Goal: Task Accomplishment & Management: Complete application form

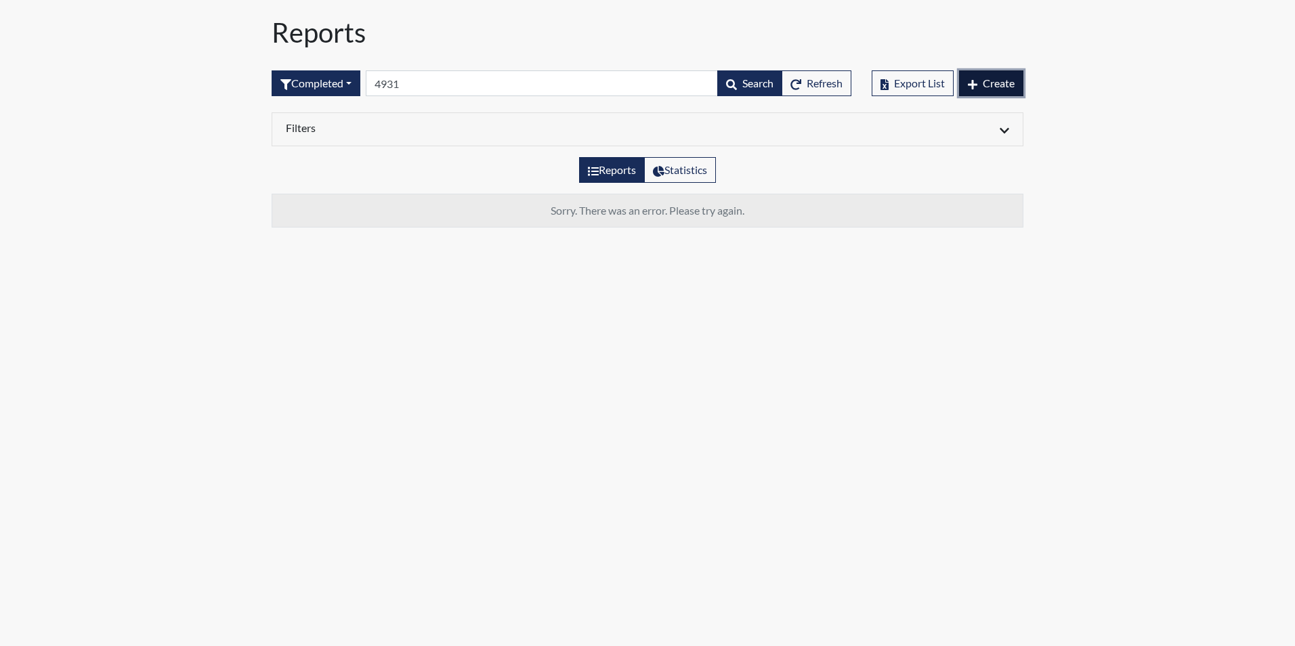
click at [973, 88] on icon "button" at bounding box center [972, 84] width 9 height 11
click at [986, 80] on span "Create" at bounding box center [999, 83] width 32 height 13
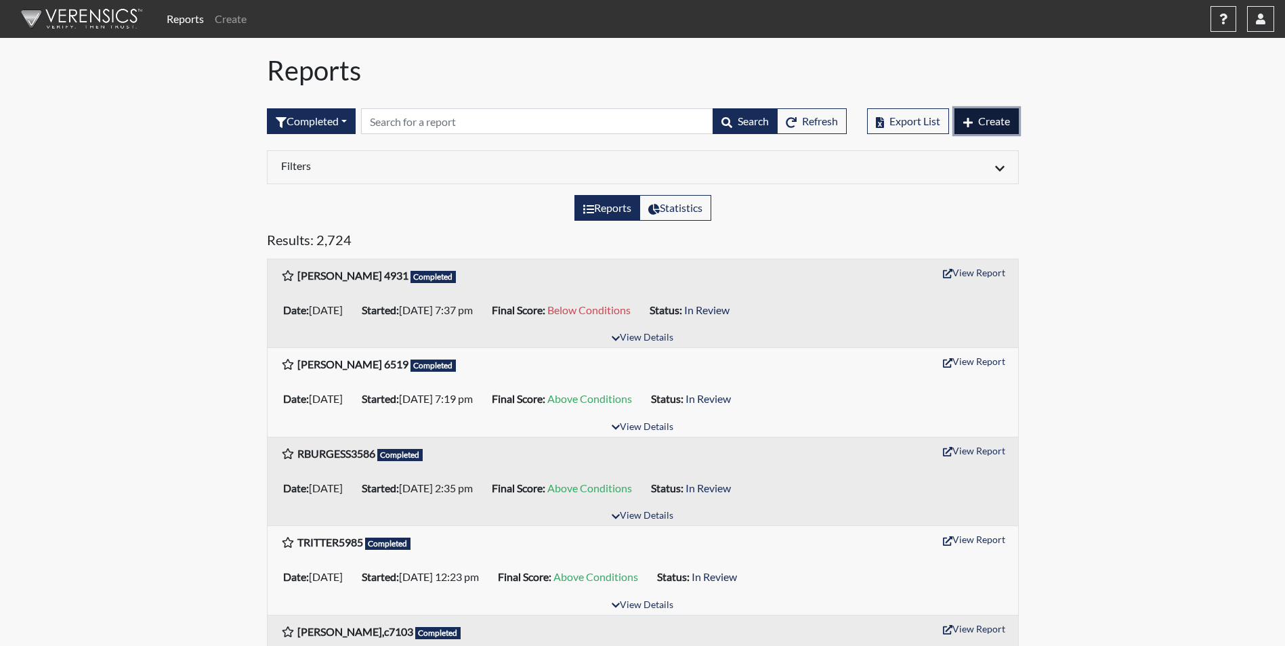
click at [999, 119] on span "Create" at bounding box center [994, 120] width 32 height 13
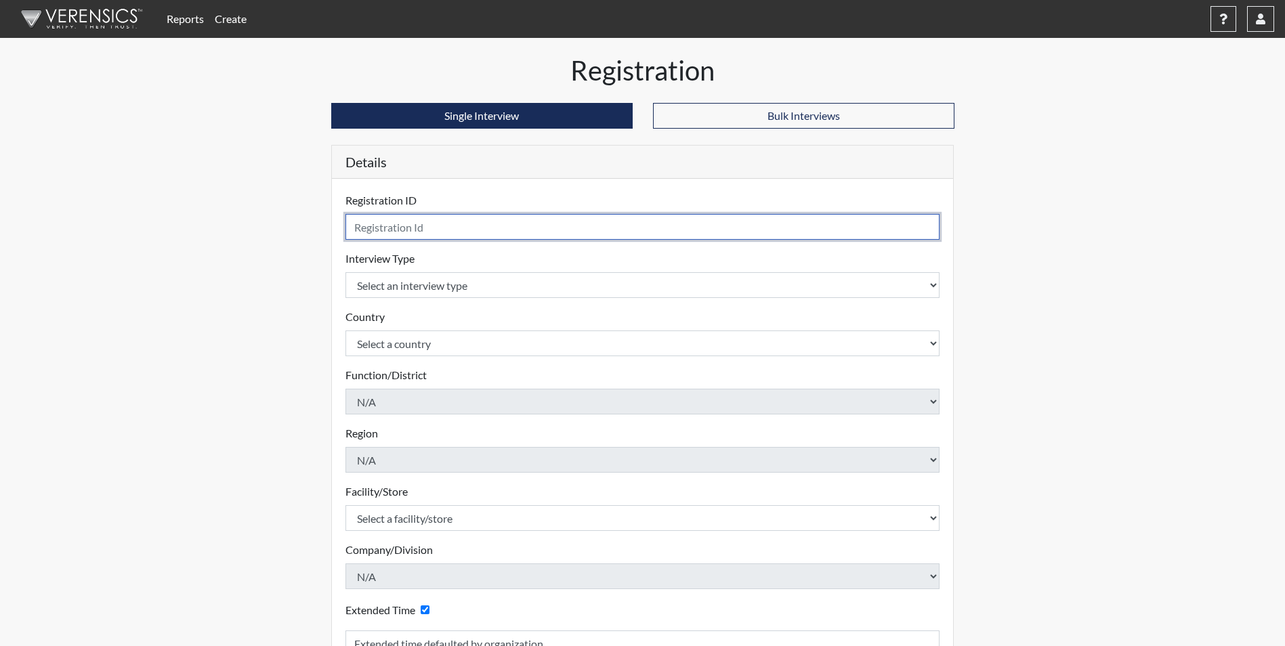
click at [387, 225] on input "text" at bounding box center [642, 227] width 595 height 26
type input "S. Fulton 5949"
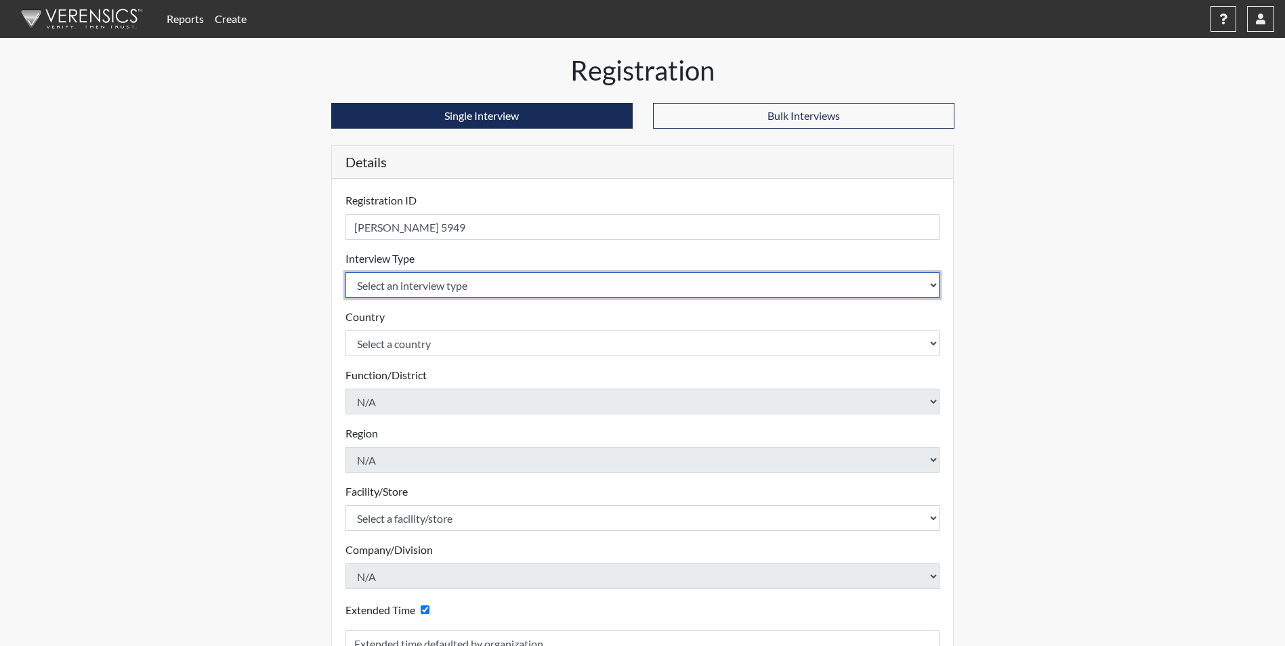
click at [473, 293] on select "Select an interview type Corrections Pre-Employment" at bounding box center [642, 285] width 595 height 26
select select "ff733e93-e1bf-11ea-9c9f-0eff0cf7eb8f"
click at [345, 272] on select "Select an interview type Corrections Pre-Employment" at bounding box center [642, 285] width 595 height 26
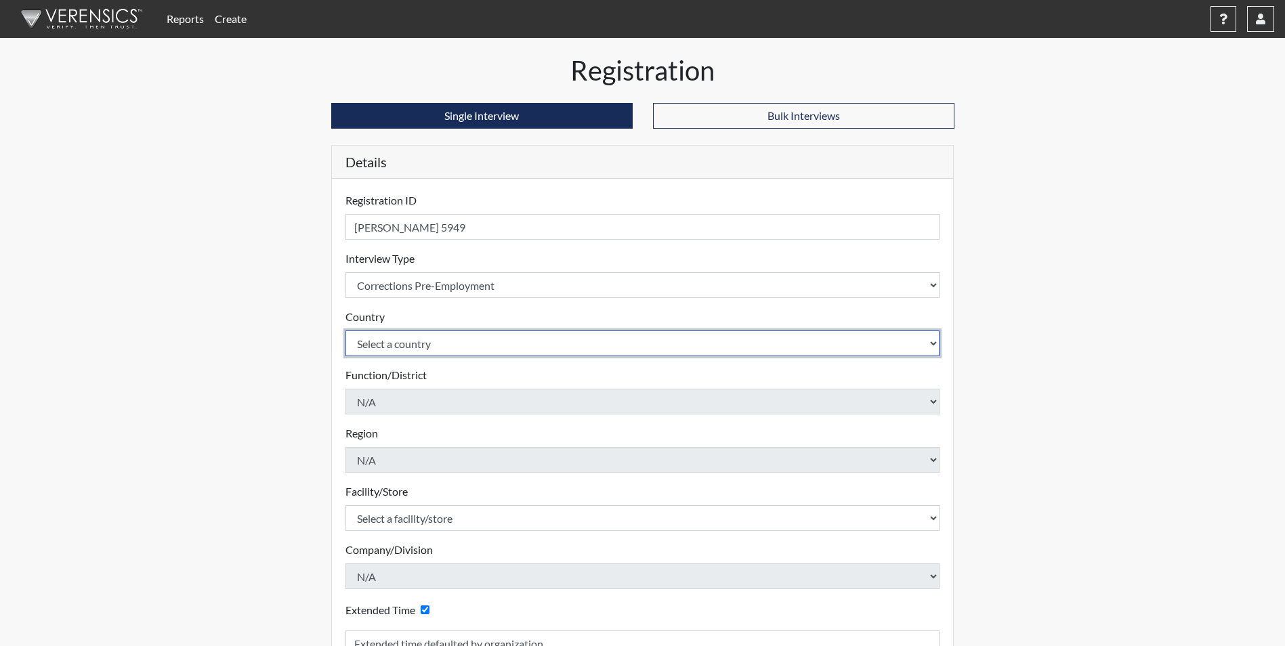
click at [442, 349] on select "Select a country United States Mexico" at bounding box center [642, 343] width 595 height 26
select select "united-states-of-america"
click at [345, 330] on select "Select a country United States Mexico" at bounding box center [642, 343] width 595 height 26
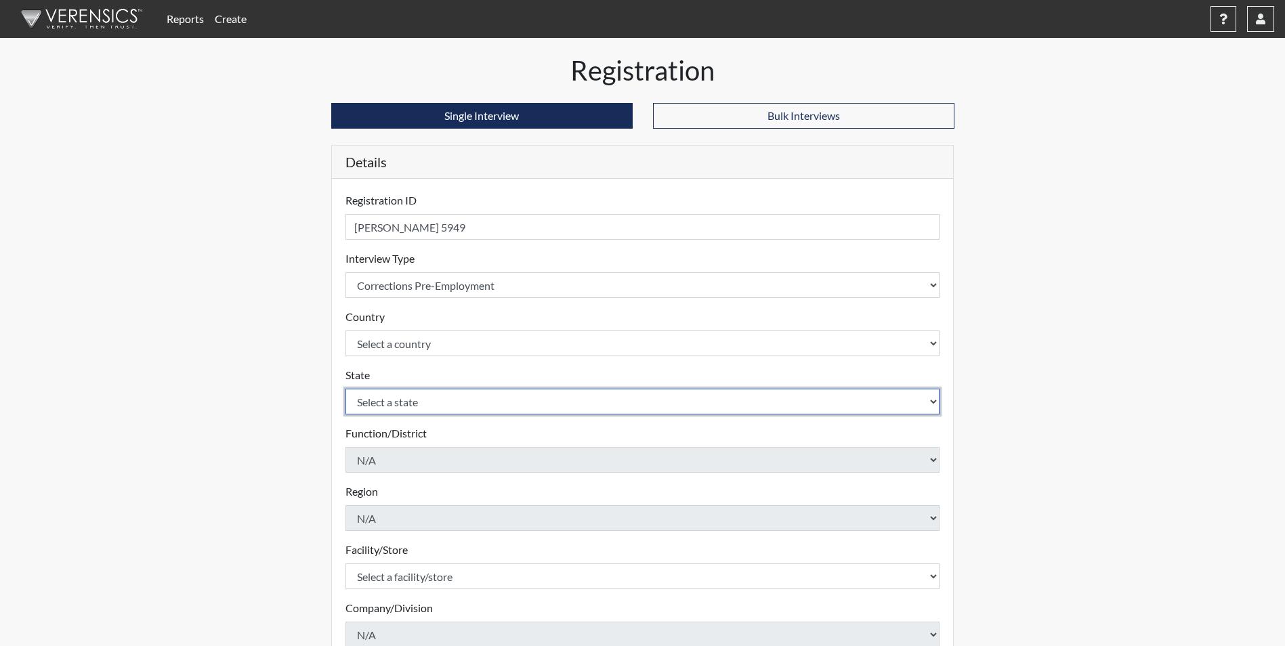
click at [447, 408] on select "Select a state Alabama Alaska Arizona Arkansas California Colorado Connecticut …" at bounding box center [642, 402] width 595 height 26
select select "SC"
click at [345, 389] on select "Select a state Alabama Alaska Arizona Arkansas California Colorado Connecticut …" at bounding box center [642, 402] width 595 height 26
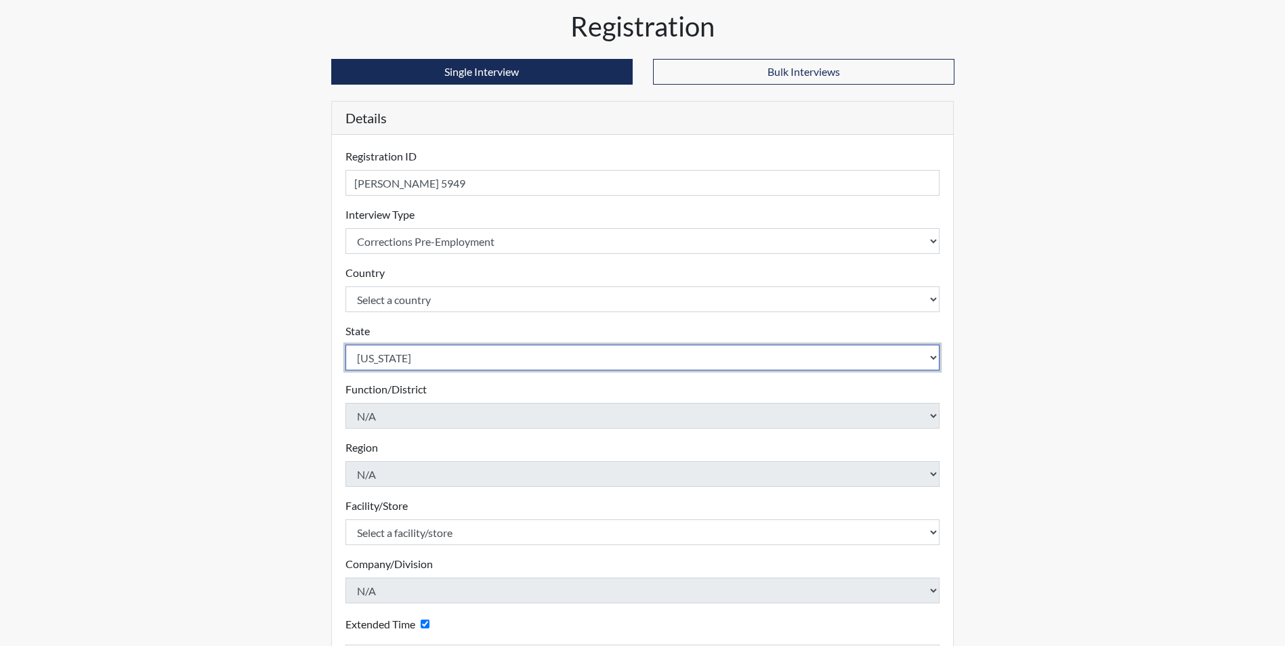
scroll to position [68, 0]
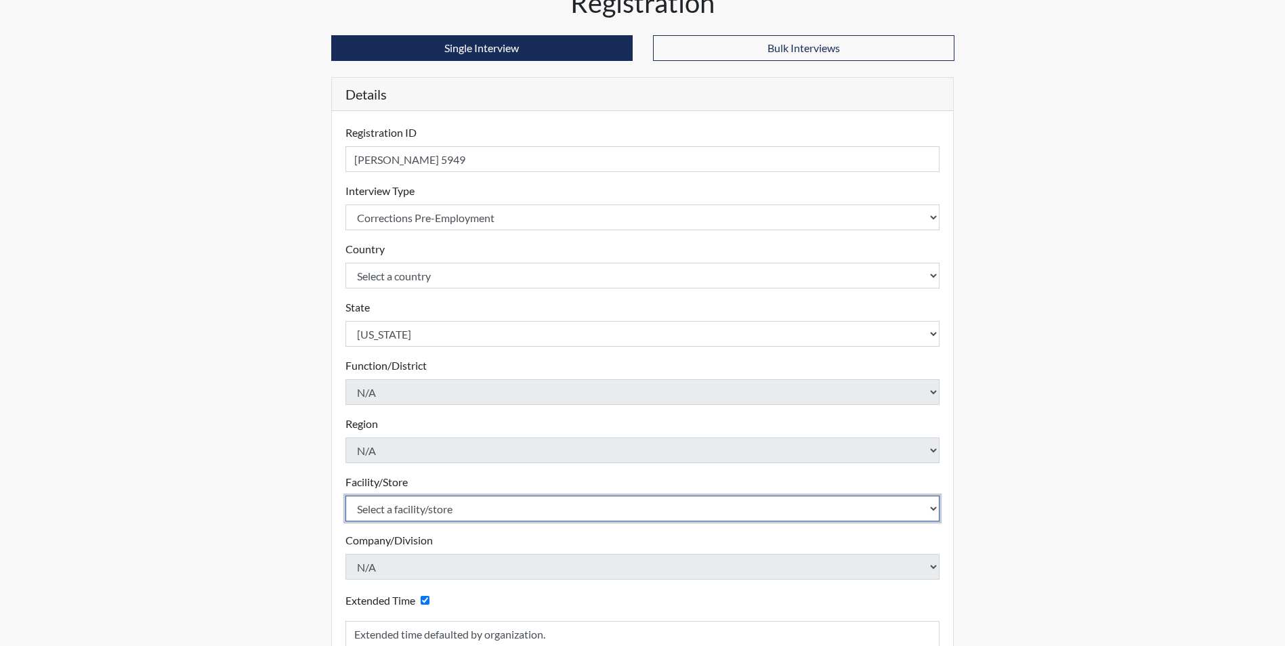
click at [412, 508] on select "Select a facility/store Allendale CI Broad River CI Camille Graham CI Division …" at bounding box center [642, 509] width 595 height 26
select select "e94c7925-c7cb-48ed-86f9-8be77b117e87"
click at [345, 496] on select "Select a facility/store Allendale CI Broad River CI Camille Graham CI Division …" at bounding box center [642, 509] width 595 height 26
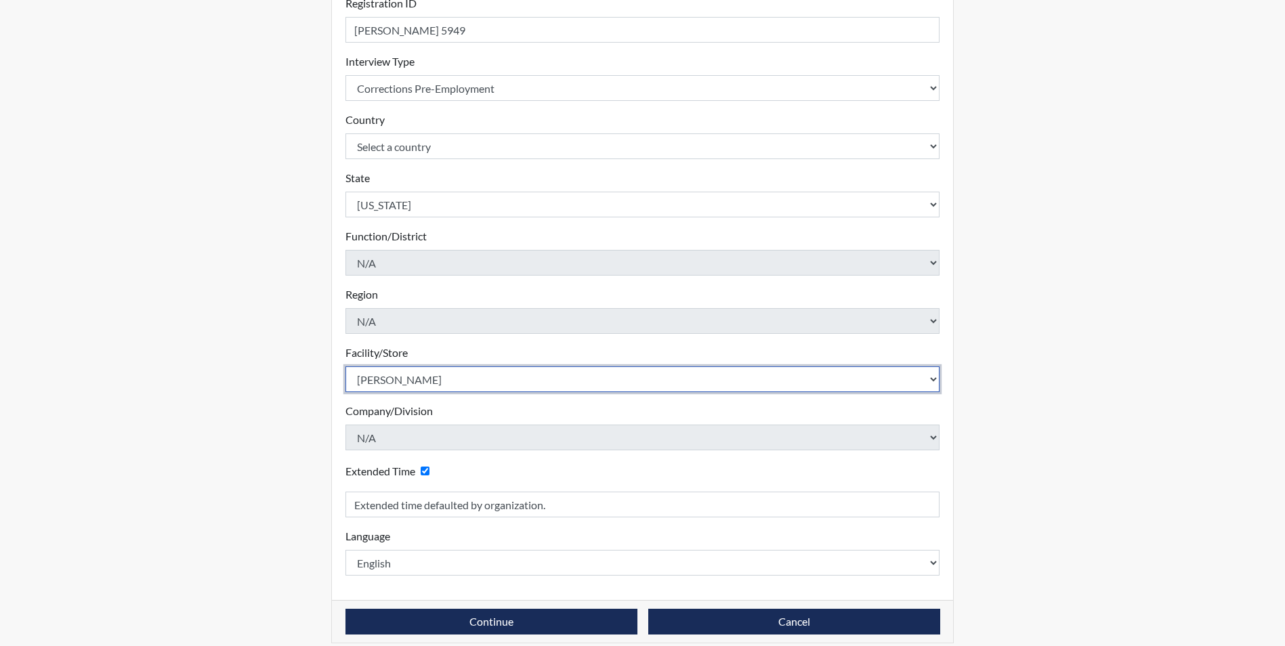
scroll to position [203, 0]
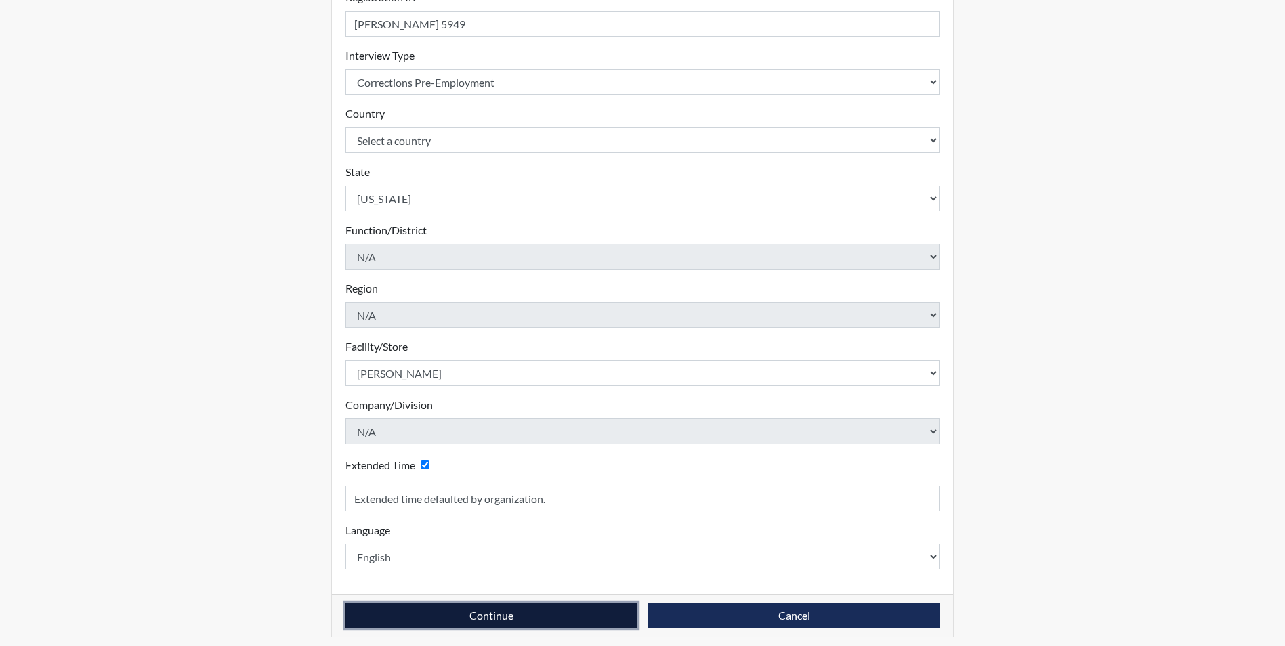
click at [461, 617] on button "Continue" at bounding box center [491, 616] width 292 height 26
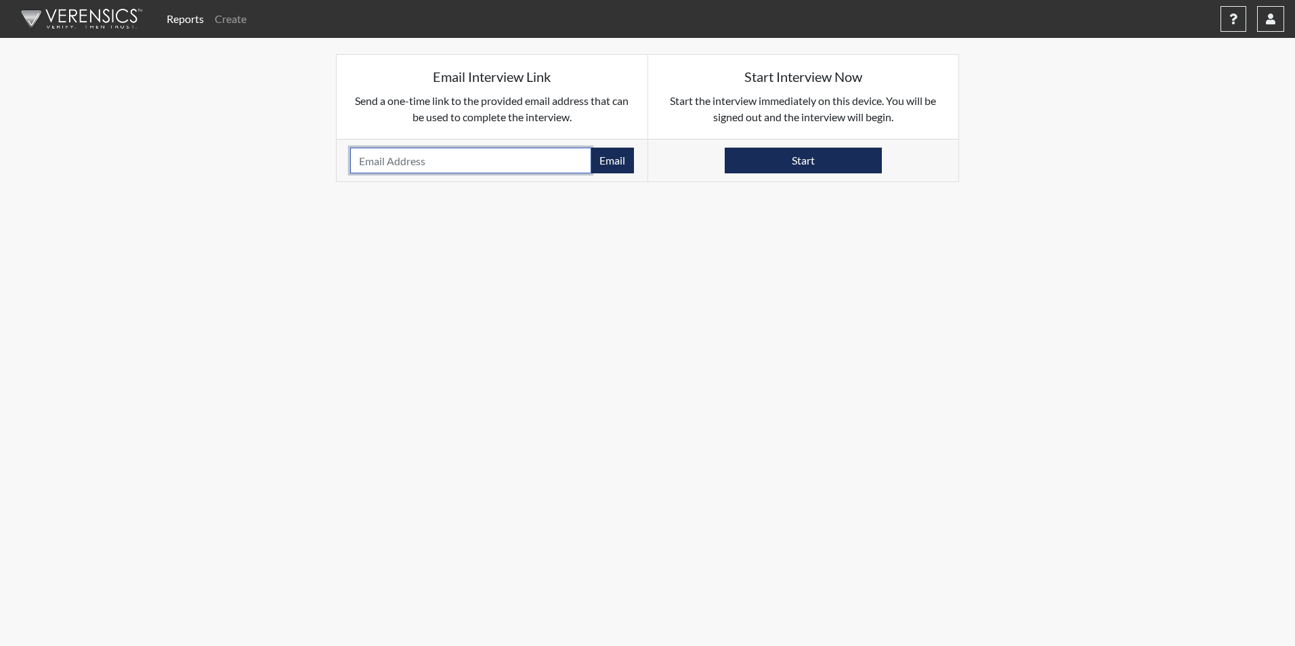
click at [389, 165] on input "email" at bounding box center [470, 161] width 241 height 26
paste input "SHAYLA29556@GMAIL.COM"
type input "SHAYLA29556@GMAIL.COM"
click at [615, 161] on button "Email" at bounding box center [612, 161] width 43 height 26
